Goal: Transaction & Acquisition: Purchase product/service

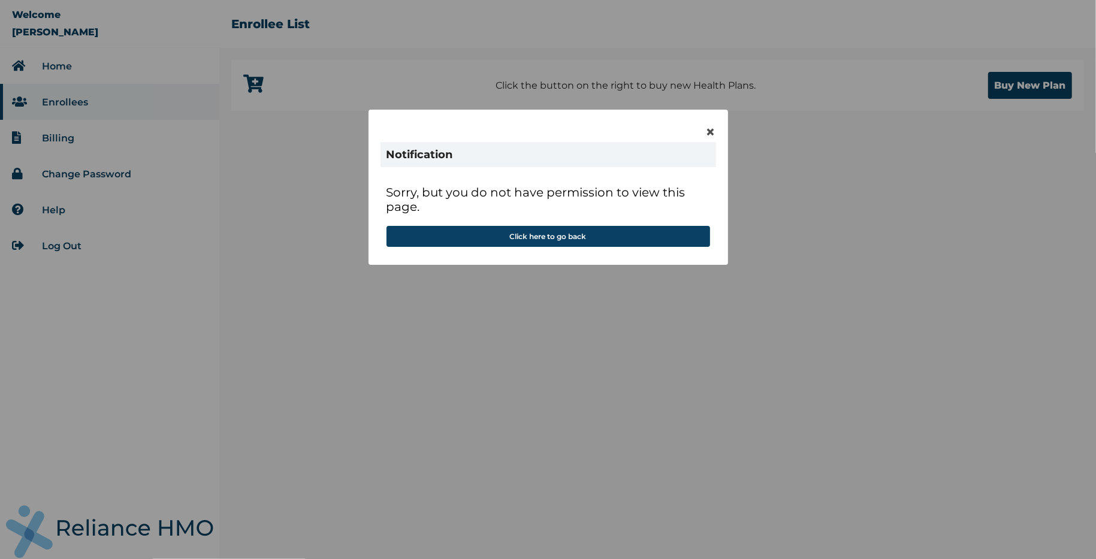
click at [716, 132] on div "× Notification Sorry, but you do not have permission to view this page. Click h…" at bounding box center [547, 187] width 359 height 155
click at [709, 127] on span "×" at bounding box center [711, 132] width 10 height 20
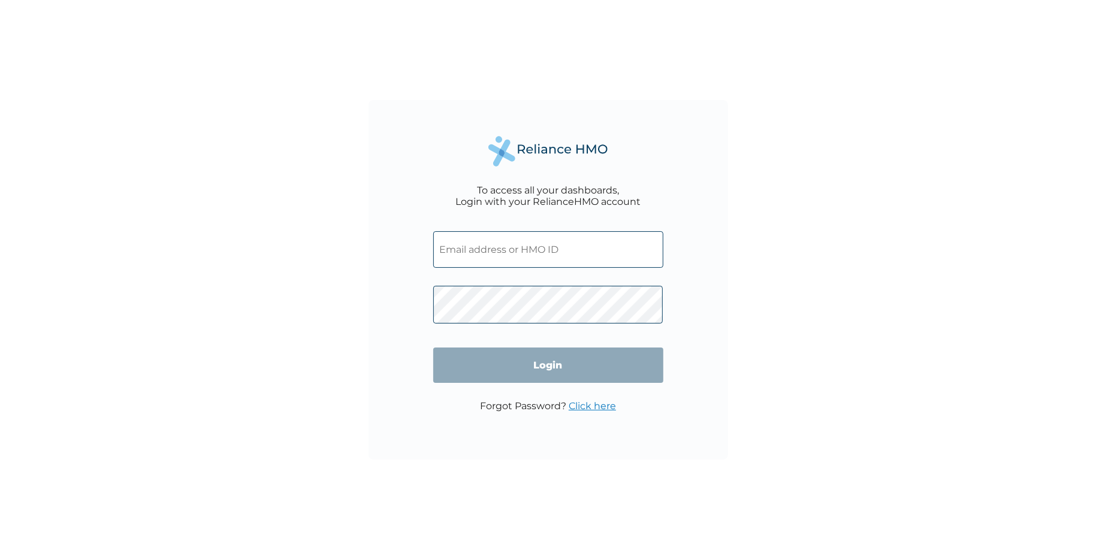
type input "[EMAIL_ADDRESS][DOMAIN_NAME]"
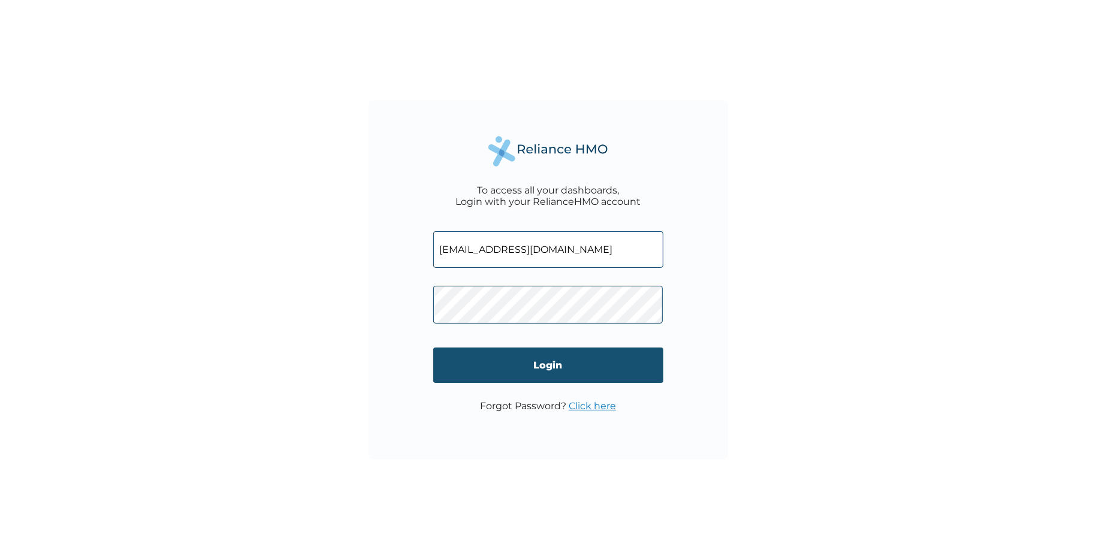
click at [514, 361] on input "Login" at bounding box center [548, 364] width 230 height 35
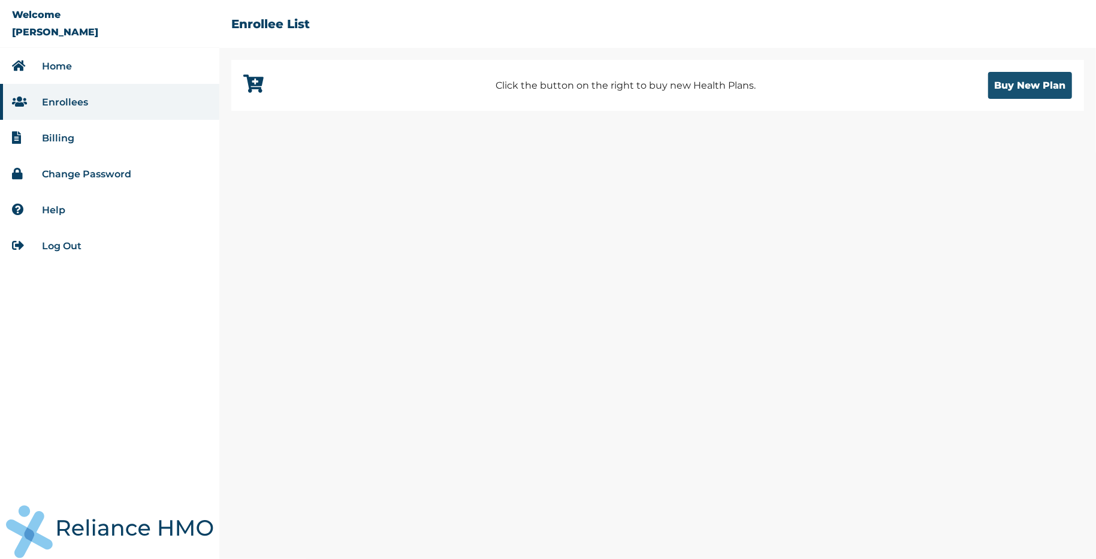
click at [993, 83] on button "Buy New Plan" at bounding box center [1030, 85] width 84 height 27
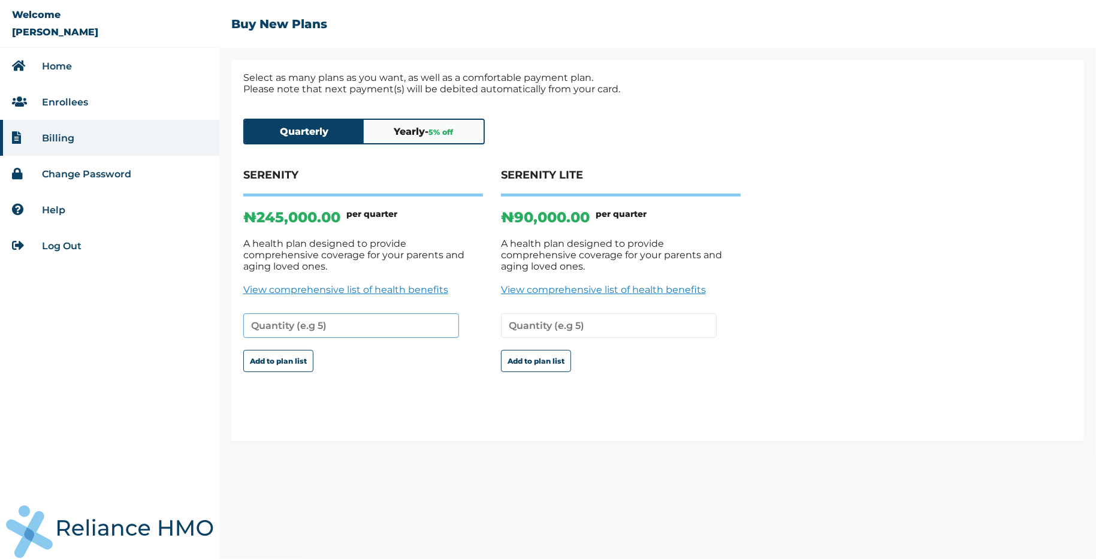
click at [368, 319] on input "number" at bounding box center [351, 325] width 216 height 25
type input "1"
click at [445, 313] on input "1" at bounding box center [351, 325] width 216 height 25
click at [297, 356] on button "Add to plan list" at bounding box center [278, 361] width 70 height 22
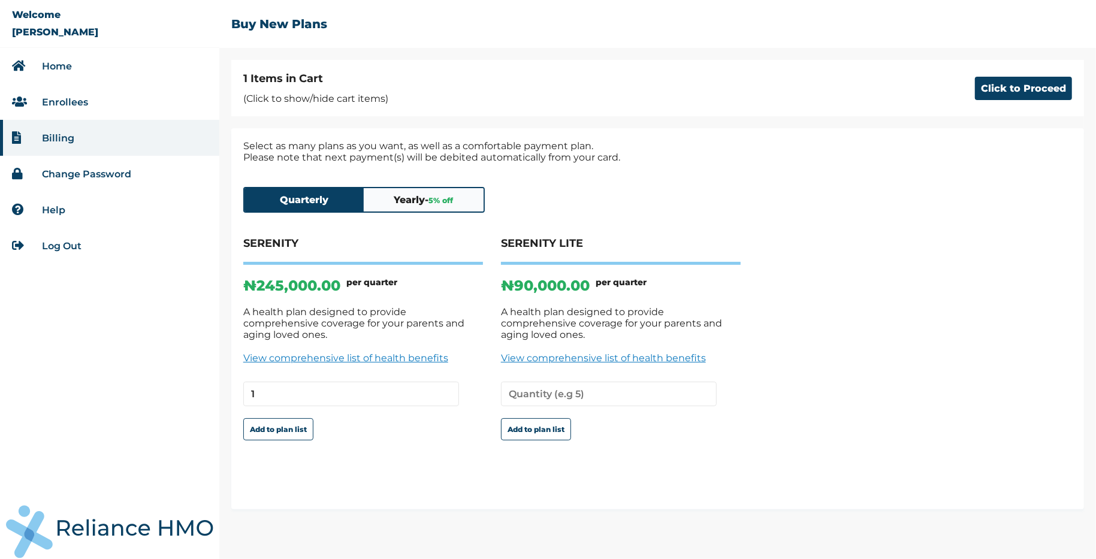
click at [403, 208] on button "Yearly - 5 % off" at bounding box center [424, 199] width 120 height 23
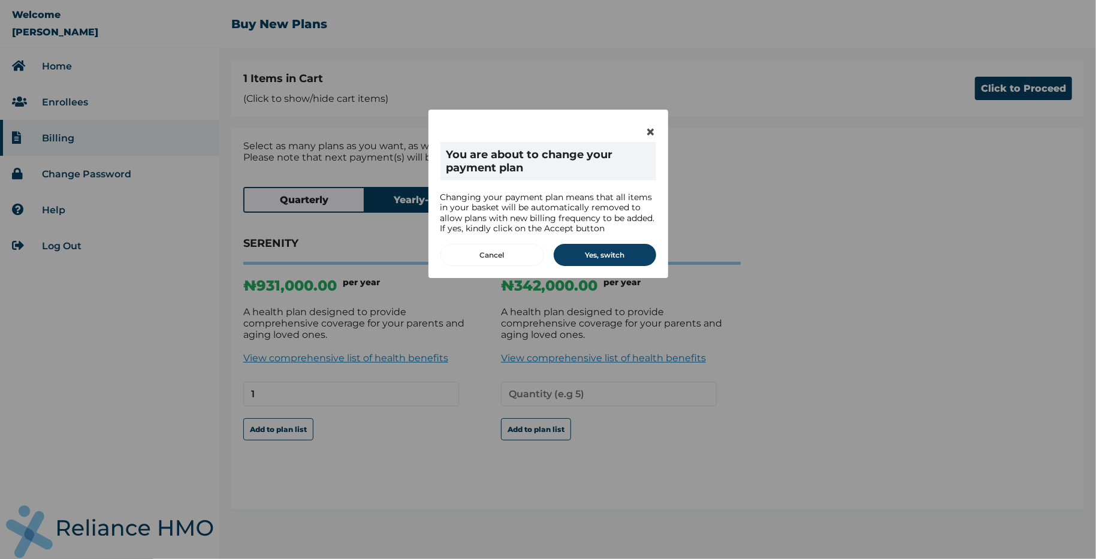
click at [492, 253] on button "Cancel" at bounding box center [492, 255] width 104 height 22
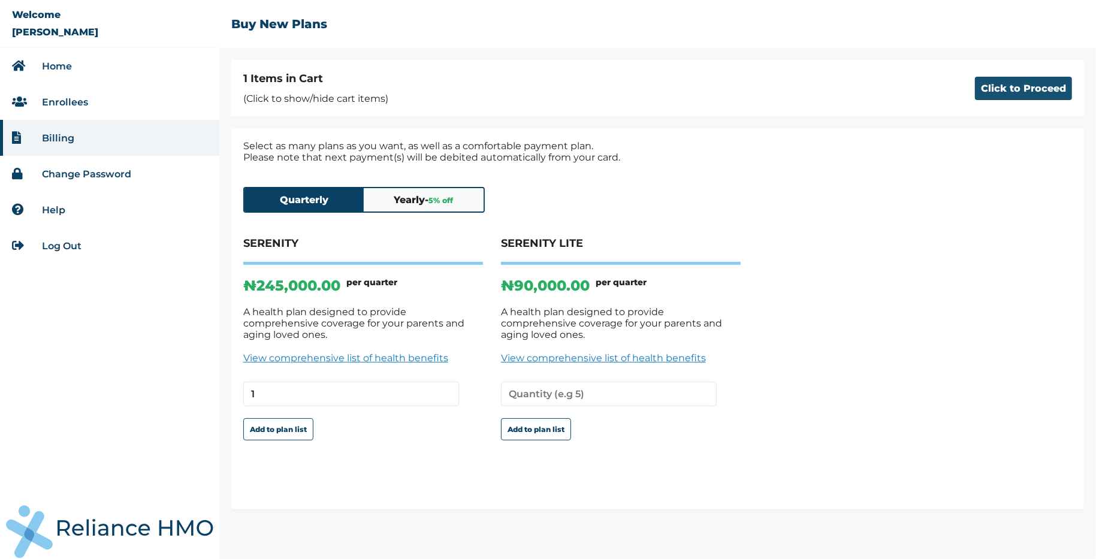
click at [1033, 84] on button "Click to Proceed" at bounding box center [1023, 88] width 97 height 23
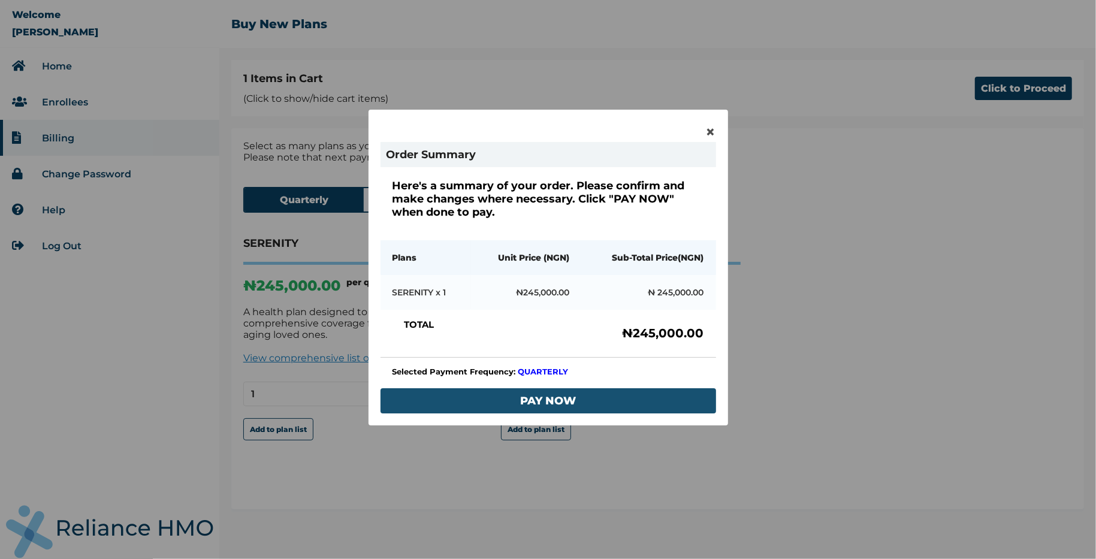
click at [564, 395] on button "PAY NOW" at bounding box center [547, 400] width 335 height 25
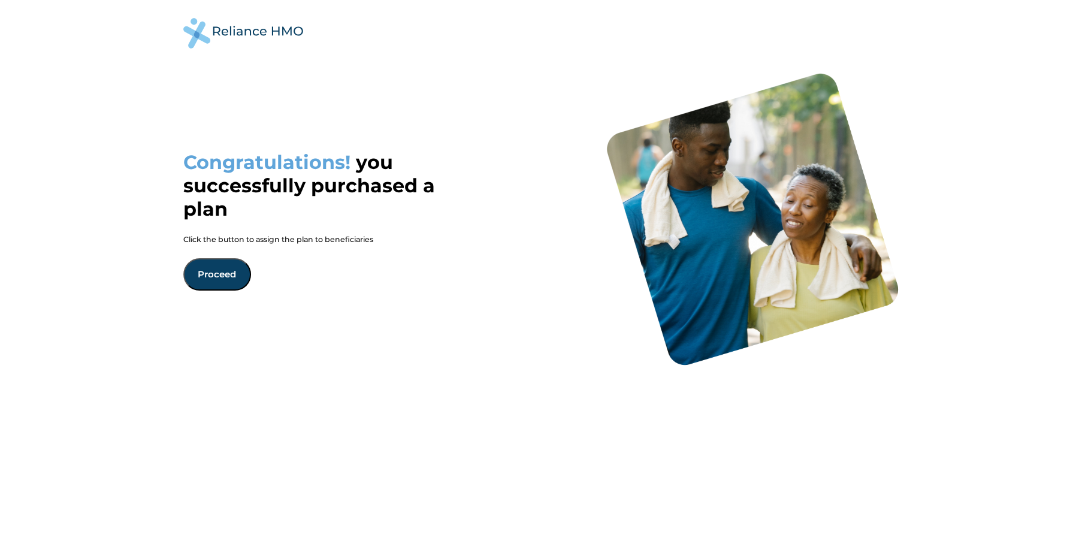
click at [226, 279] on button "Proceed" at bounding box center [217, 274] width 68 height 32
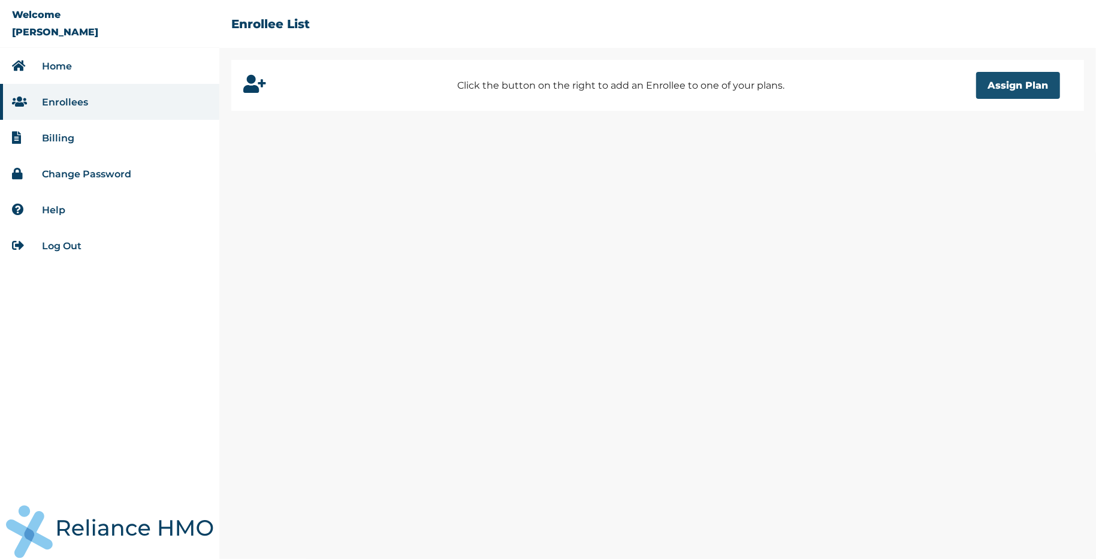
click at [1008, 84] on button "Assign Plan" at bounding box center [1018, 85] width 84 height 27
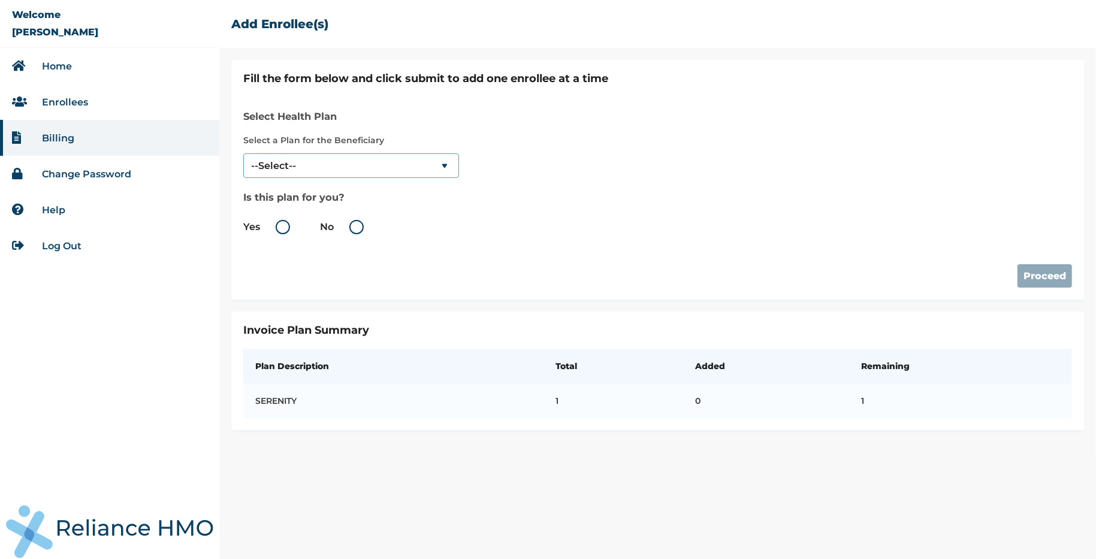
click at [277, 159] on select "--Select-- SERENITY" at bounding box center [351, 165] width 216 height 25
select select "18027"
click at [243, 153] on select "--Select-- SERENITY" at bounding box center [351, 165] width 216 height 25
click at [279, 223] on label "Yes" at bounding box center [269, 227] width 53 height 14
click at [272, 223] on input "Yes" at bounding box center [262, 226] width 19 height 19
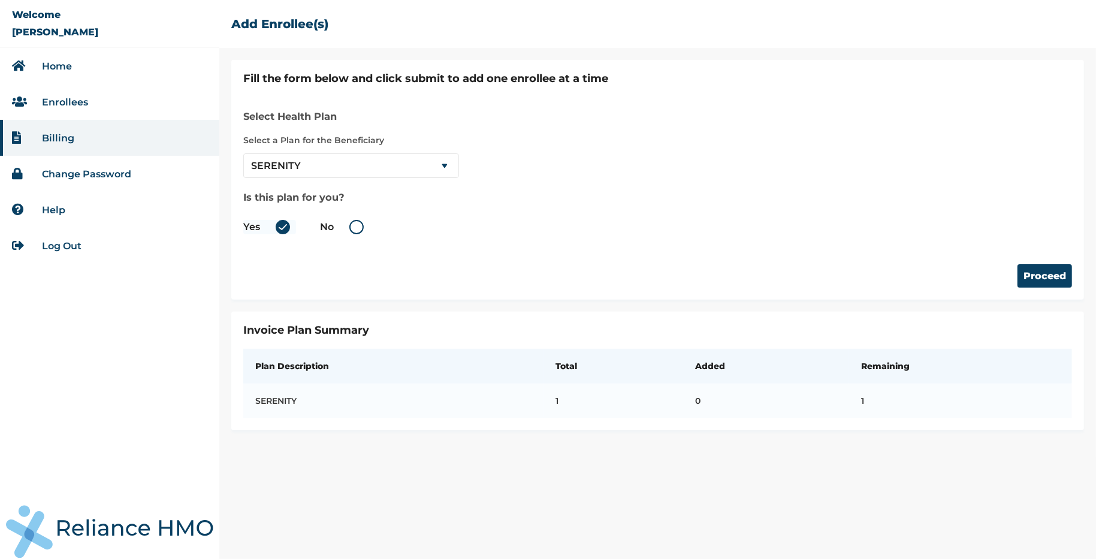
radio input "true"
click at [1060, 276] on button "Proceed" at bounding box center [1044, 275] width 55 height 23
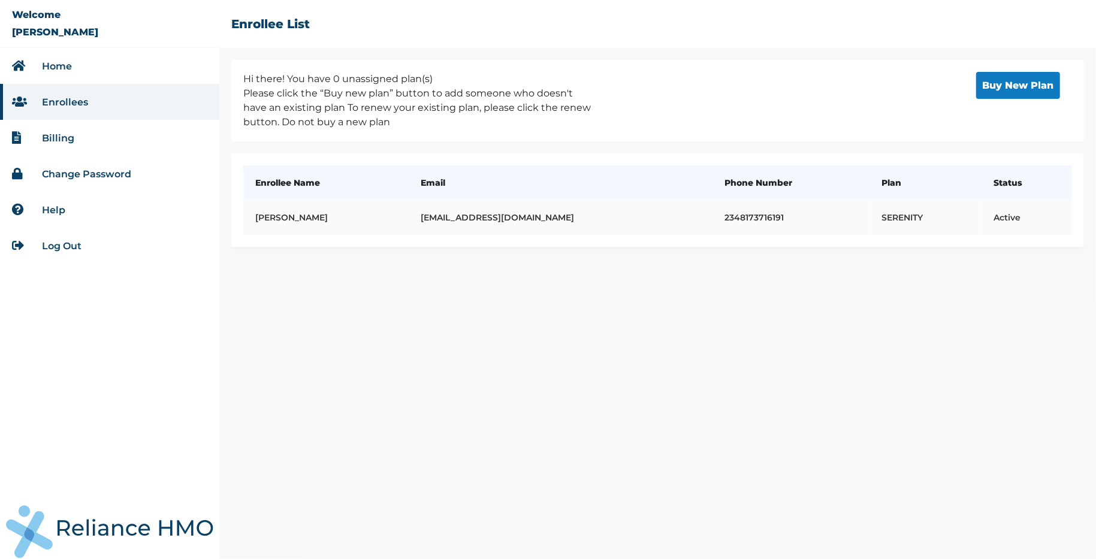
click at [310, 218] on td "MARIA AGBORH" at bounding box center [325, 217] width 165 height 35
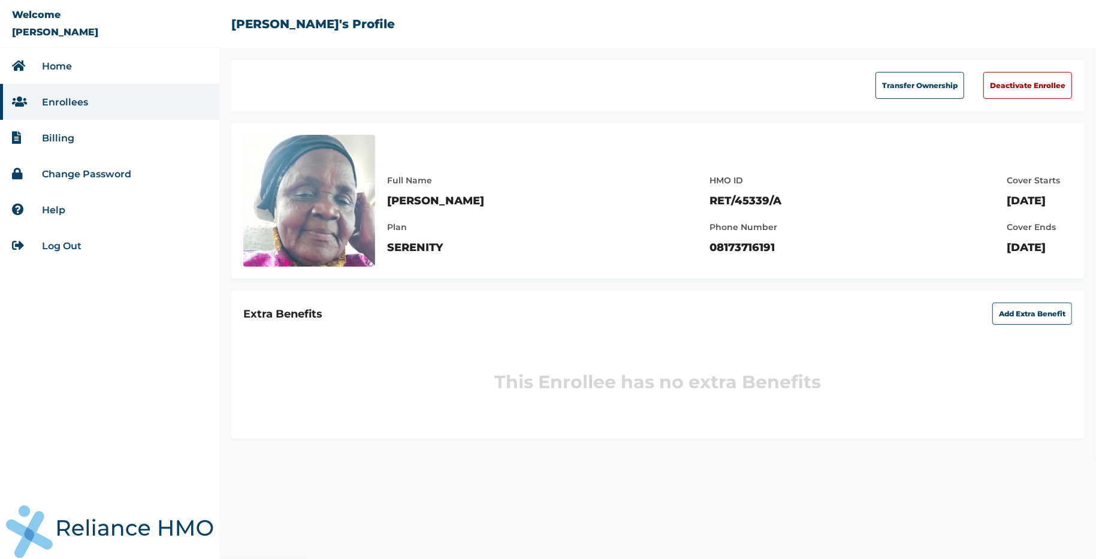
click at [54, 249] on link "Log Out" at bounding box center [62, 245] width 40 height 11
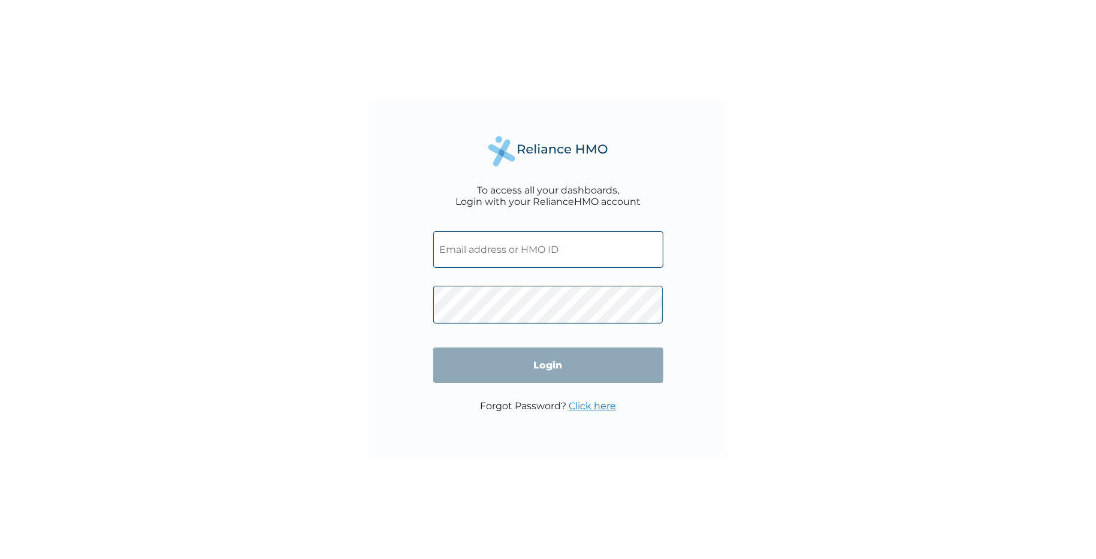
type input "[EMAIL_ADDRESS][DOMAIN_NAME]"
